Goal: Transaction & Acquisition: Download file/media

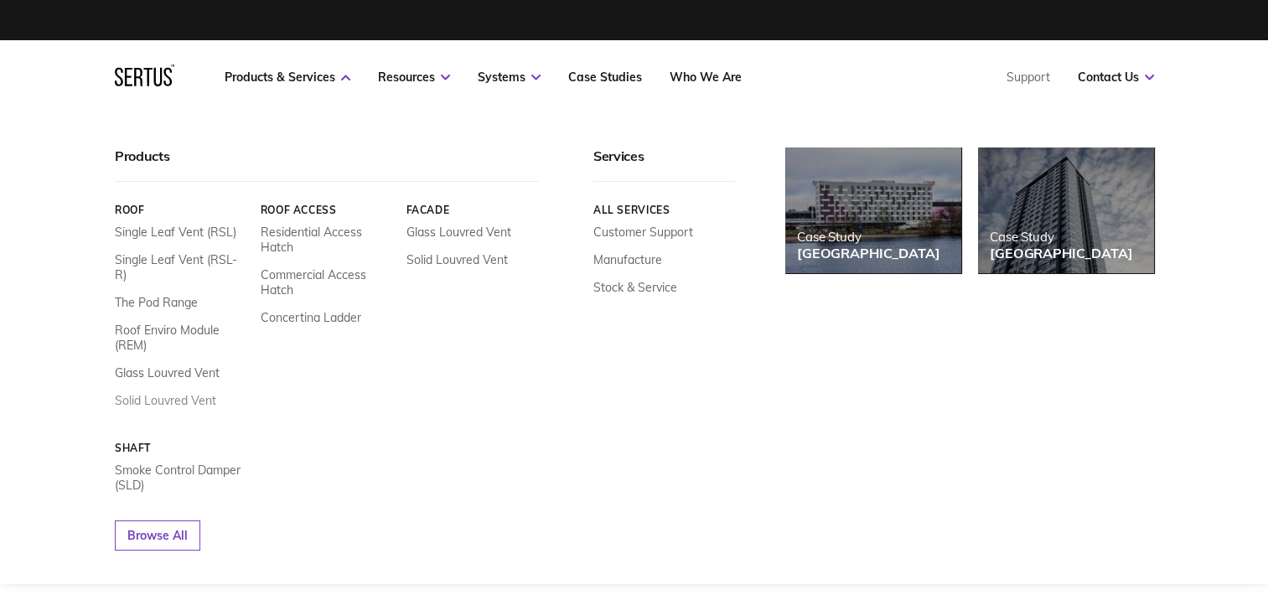
click at [143, 393] on link "Solid Louvred Vent" at bounding box center [165, 400] width 101 height 15
click at [129, 463] on link "Smoke Control Damper (SLD)" at bounding box center [181, 478] width 133 height 30
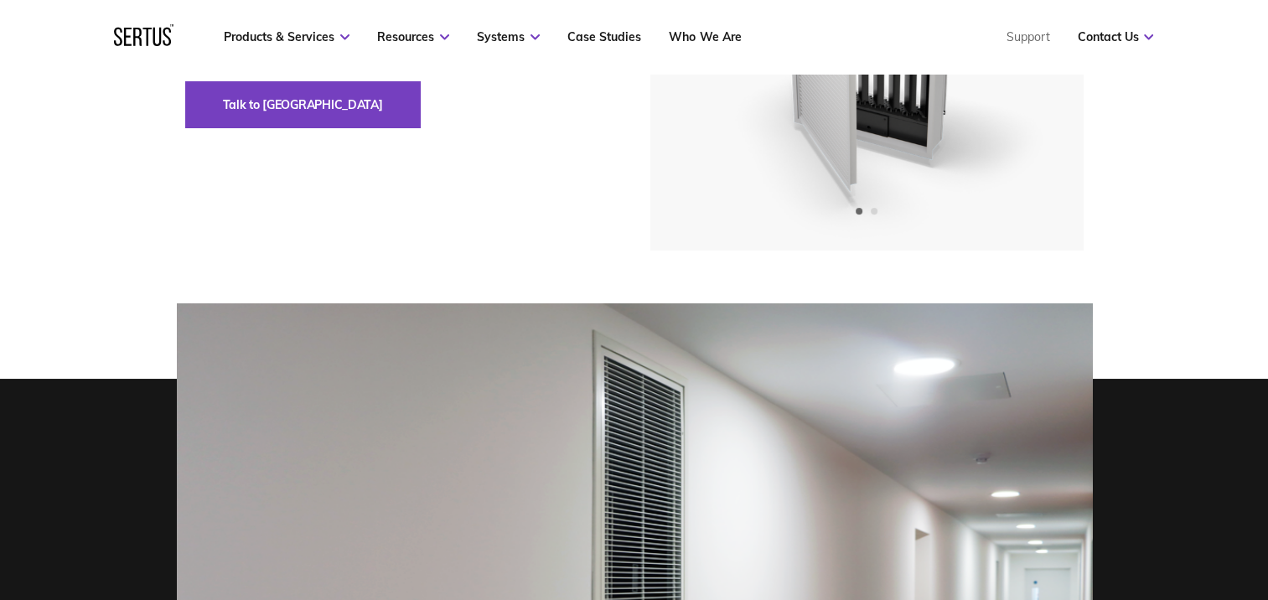
scroll to position [84, 0]
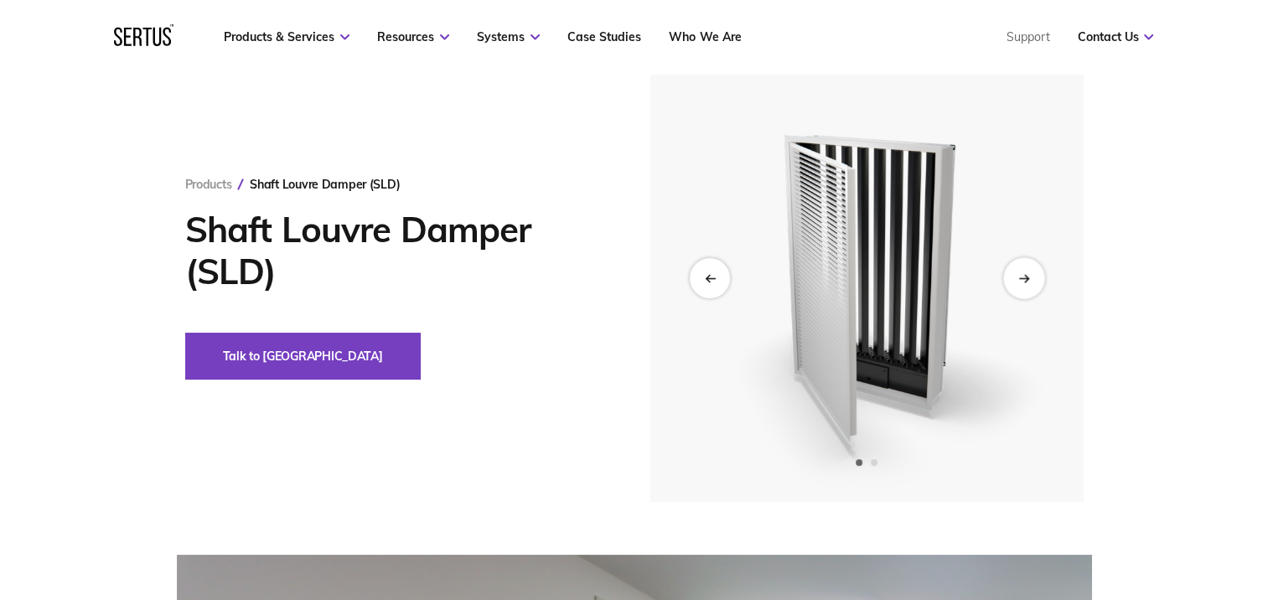
click at [1023, 285] on div "Next slide" at bounding box center [1024, 277] width 41 height 41
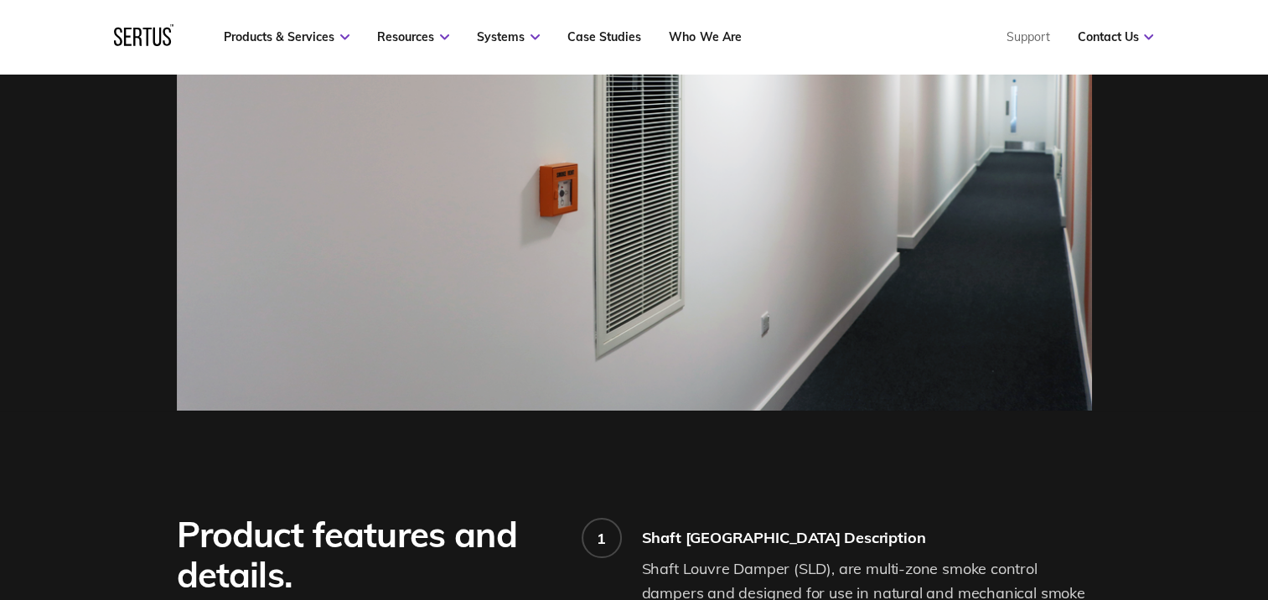
scroll to position [1174, 0]
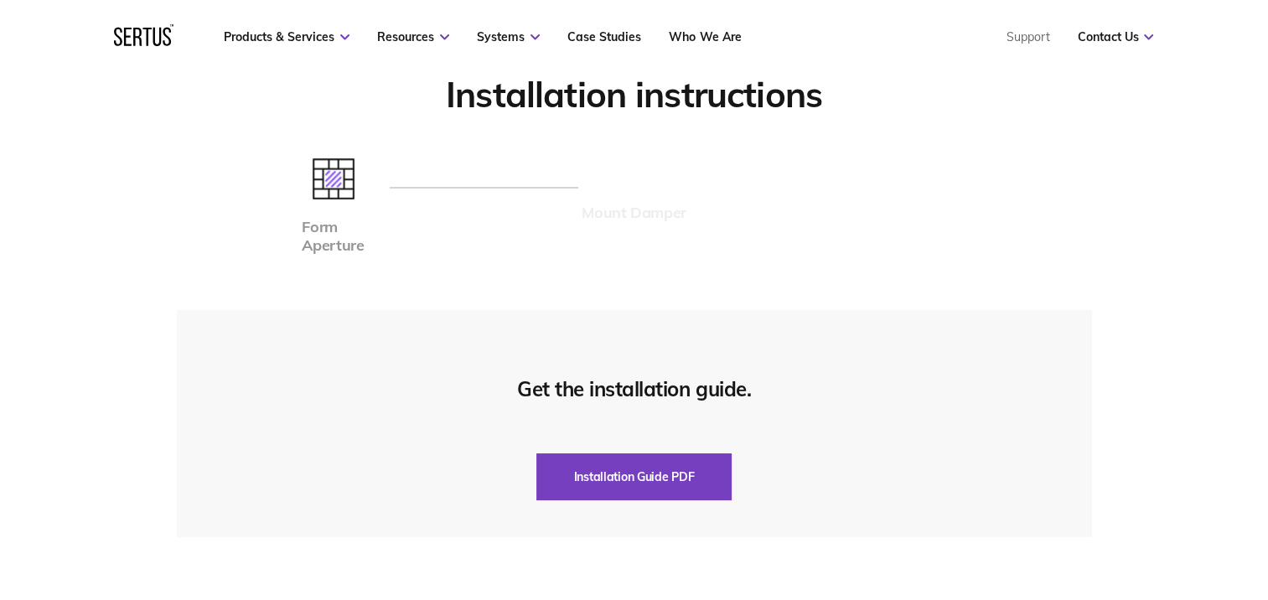
scroll to position [4276, 0]
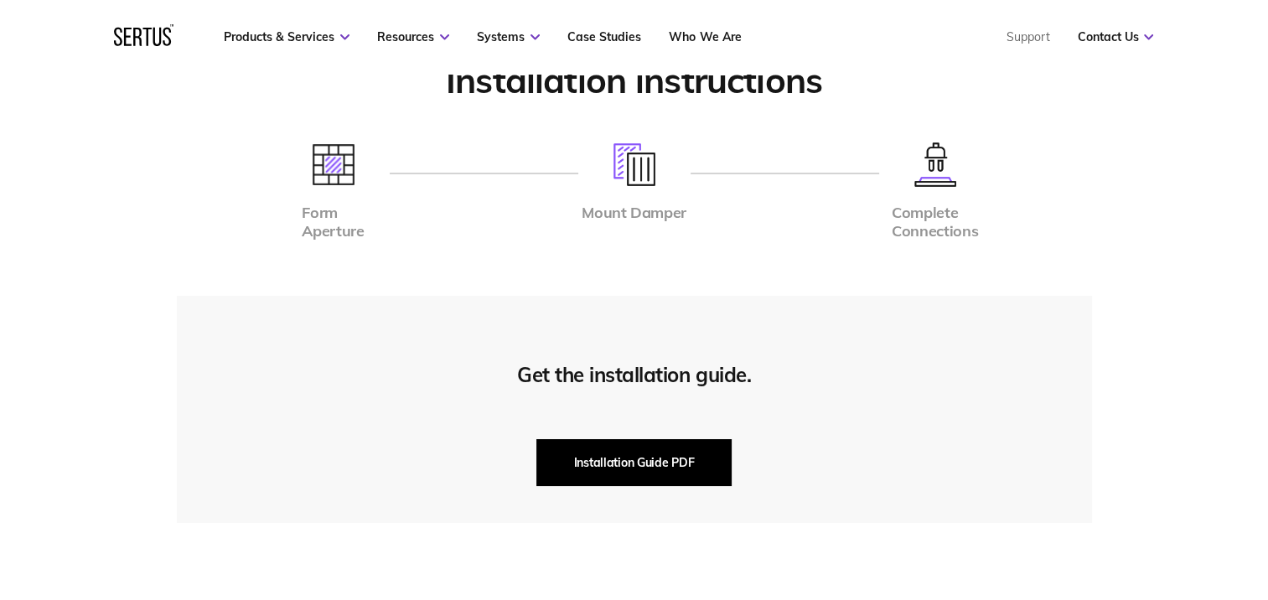
click at [624, 471] on button "Installation Guide PDF" at bounding box center [635, 462] width 196 height 47
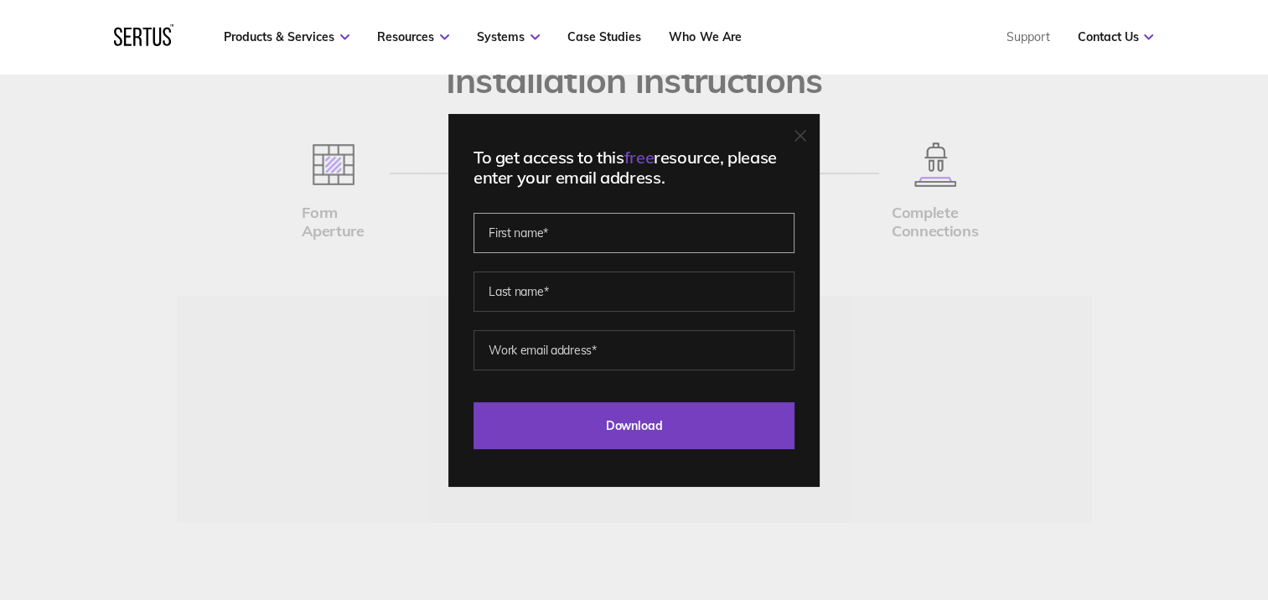
click at [534, 231] on input "text" at bounding box center [634, 233] width 321 height 40
type input "[PERSON_NAME]"
type input "Lacey"
type input "[EMAIL_ADDRESS][PERSON_NAME][DOMAIN_NAME]"
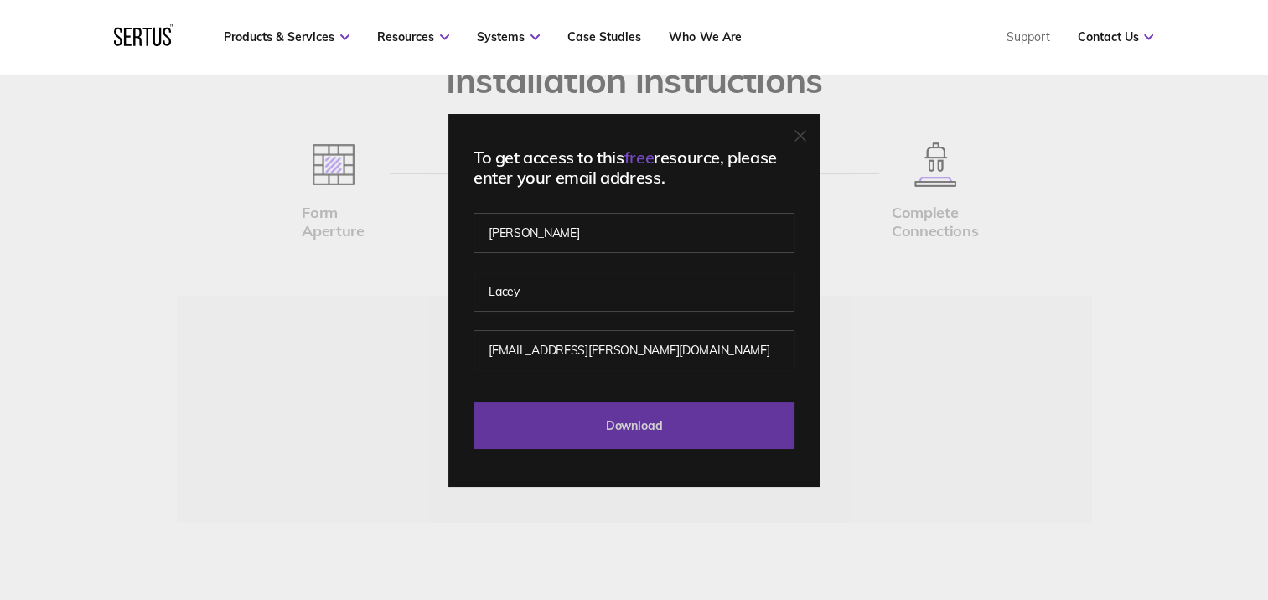
click at [604, 430] on input "Download" at bounding box center [634, 425] width 321 height 47
